Goal: Find specific page/section: Find specific page/section

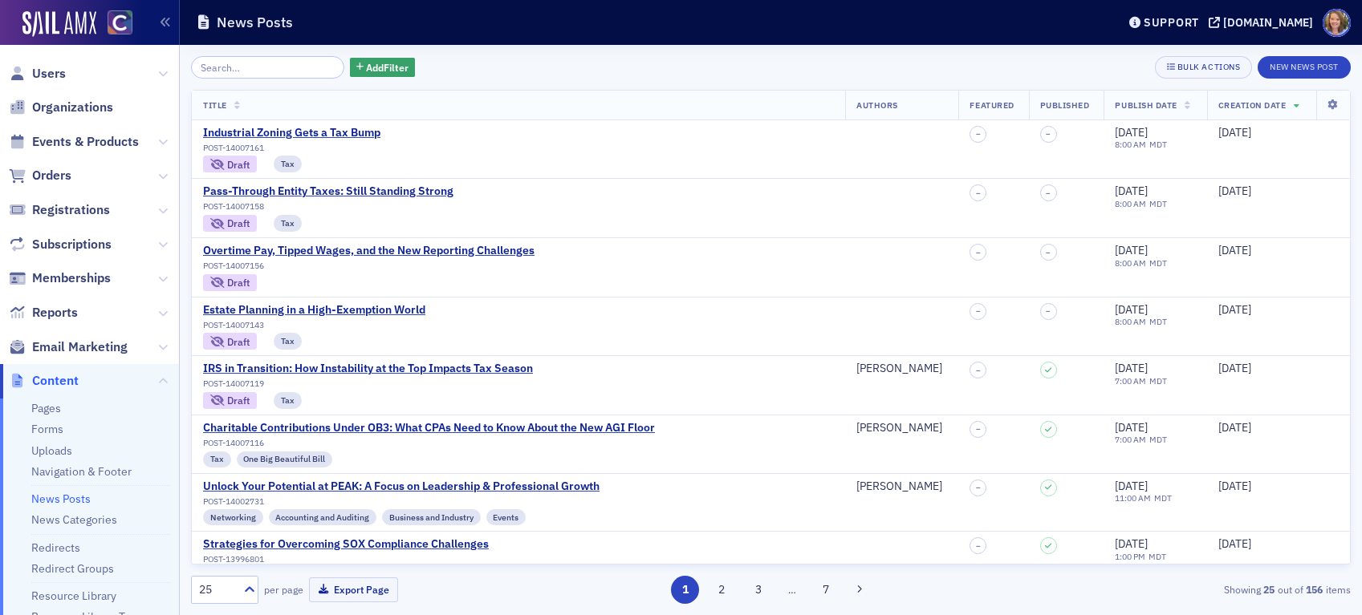
scroll to position [604, 0]
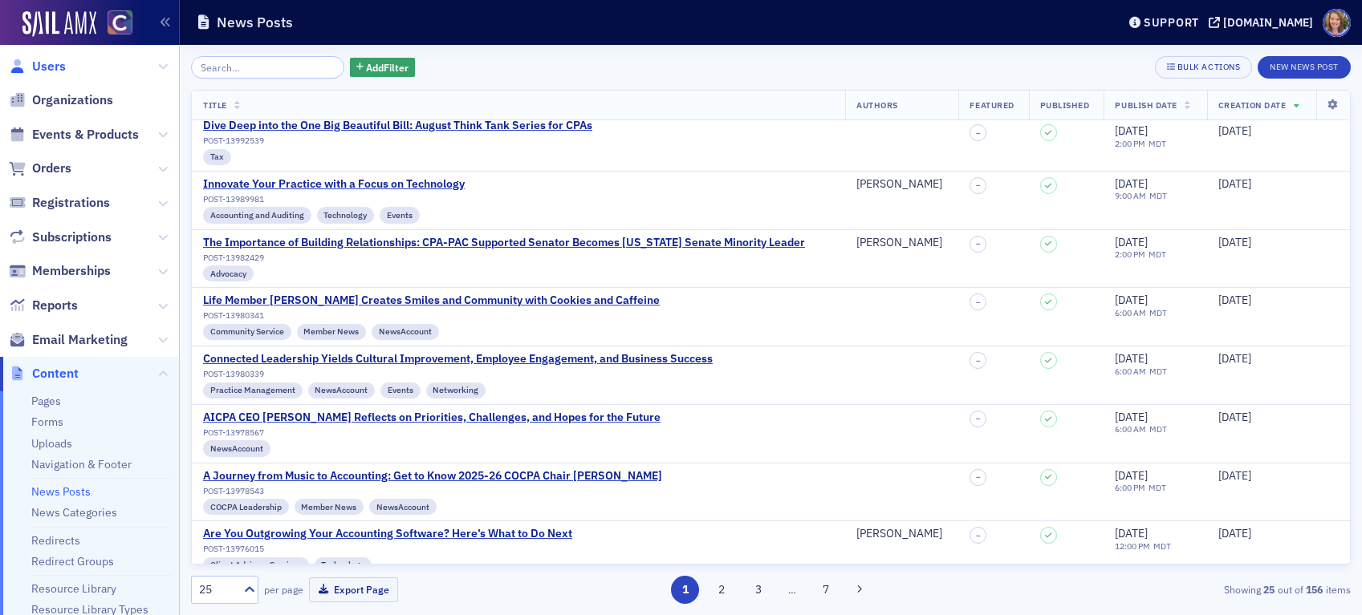
click at [62, 70] on span "Users" at bounding box center [49, 67] width 34 height 18
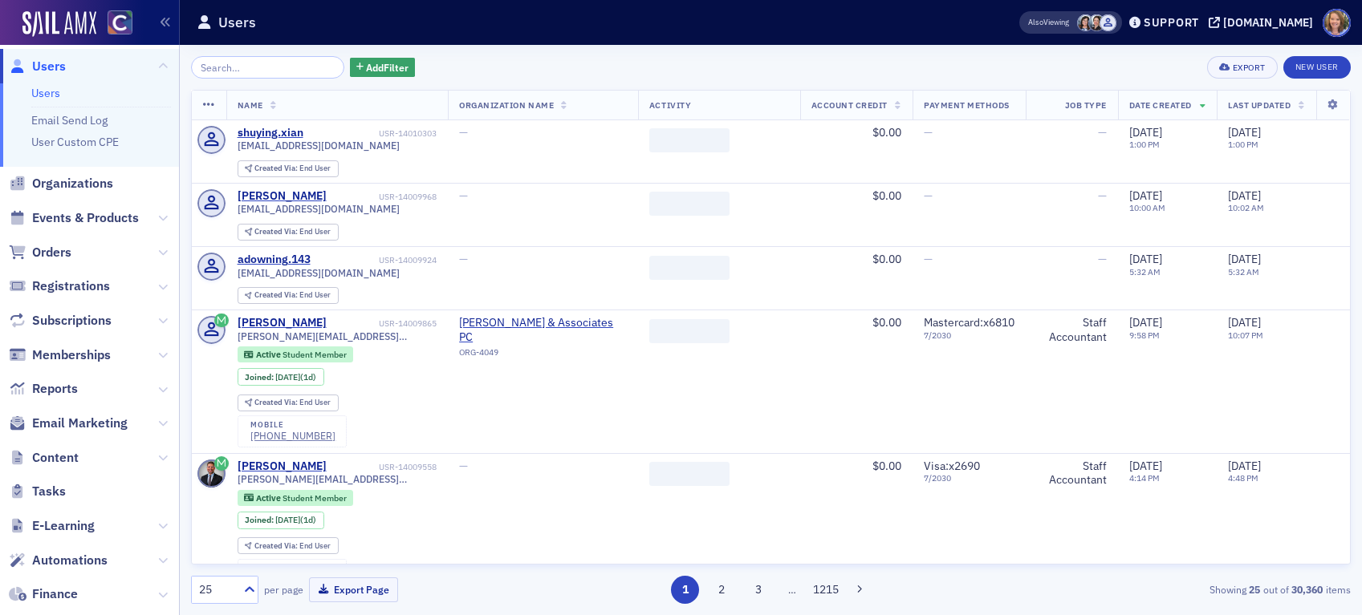
click at [221, 59] on input "search" at bounding box center [267, 67] width 153 height 22
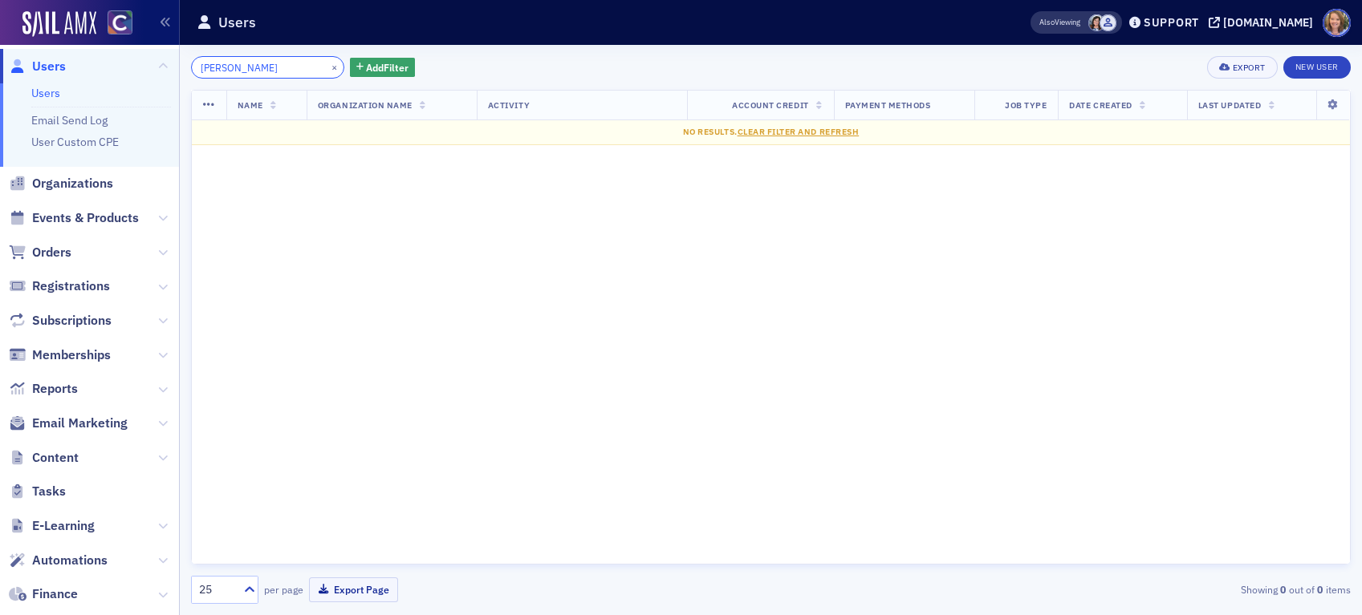
drag, startPoint x: 245, startPoint y: 58, endPoint x: 202, endPoint y: 60, distance: 42.6
click at [202, 60] on input "[PERSON_NAME]" at bounding box center [267, 67] width 153 height 22
drag, startPoint x: 234, startPoint y: 61, endPoint x: 158, endPoint y: 64, distance: 76.3
click at [158, 64] on div "Users Users Email Send Log User Custom CPE Organizations Events & Products Orde…" at bounding box center [681, 307] width 1362 height 615
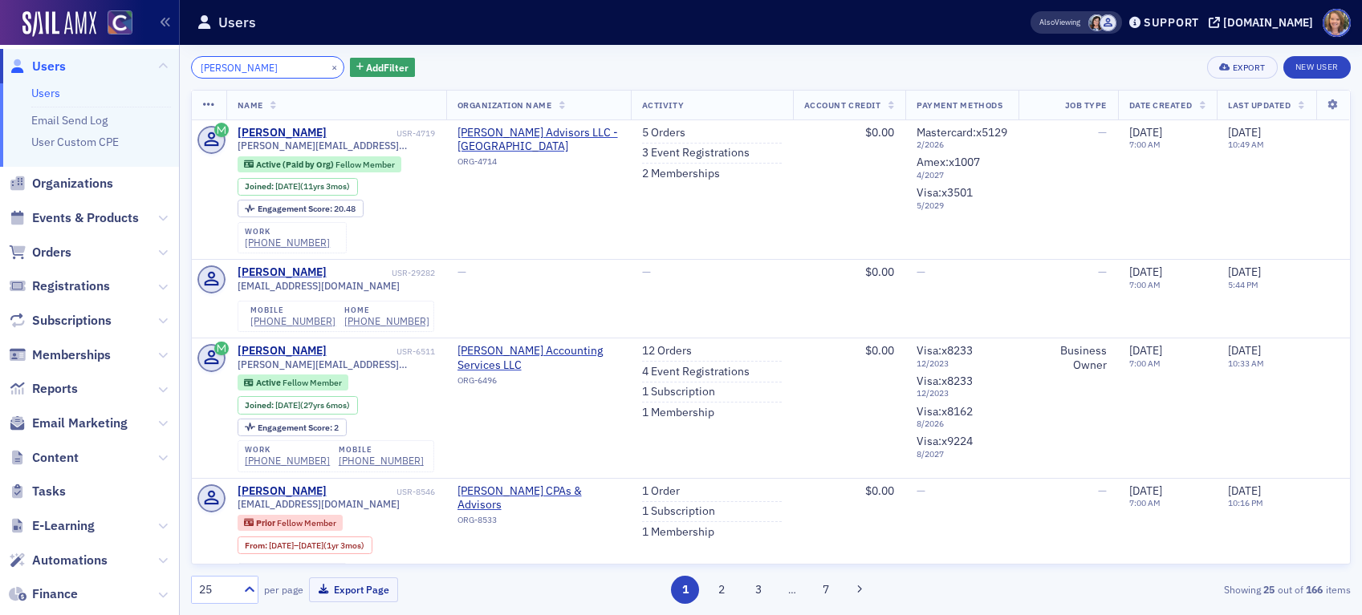
type input "[PERSON_NAME]"
